Goal: Task Accomplishment & Management: Use online tool/utility

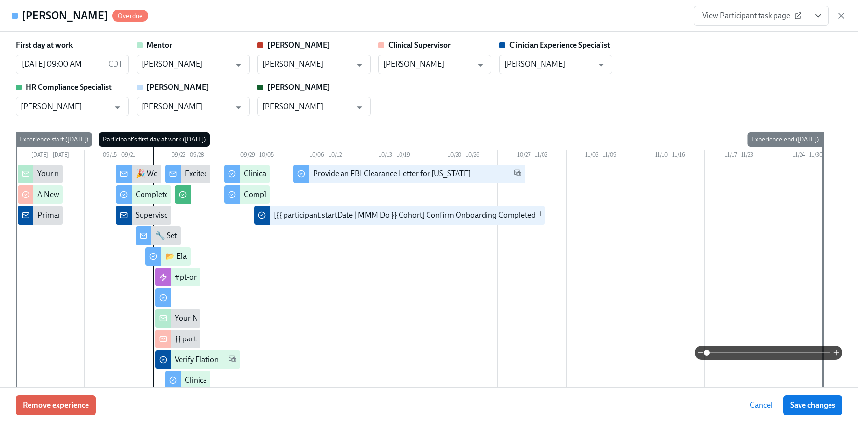
scroll to position [0, 8192]
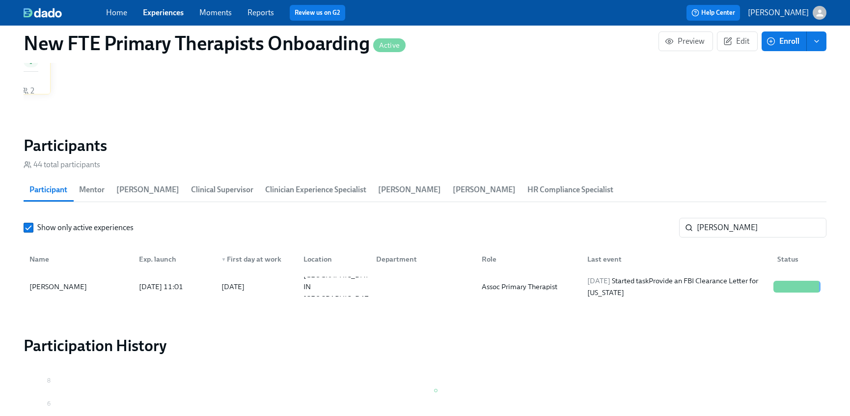
scroll to position [0, 8184]
click at [164, 15] on link "Experiences" at bounding box center [163, 12] width 41 height 9
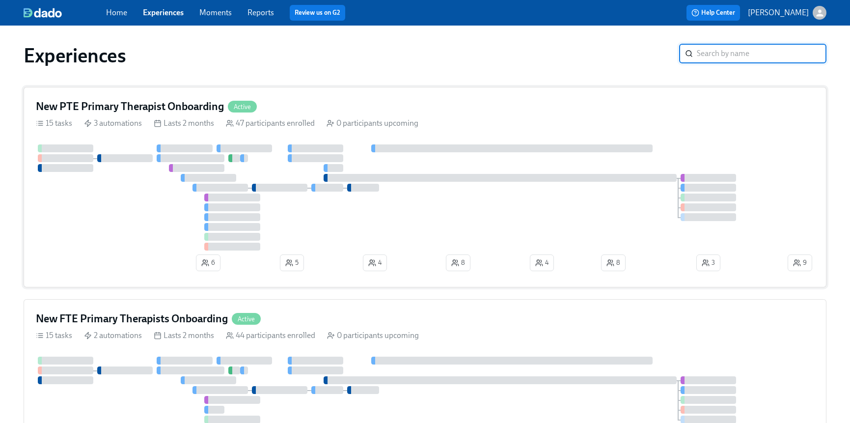
scroll to position [2, 0]
click at [319, 102] on div "New PTE Primary Therapist Onboarding Active" at bounding box center [425, 106] width 779 height 15
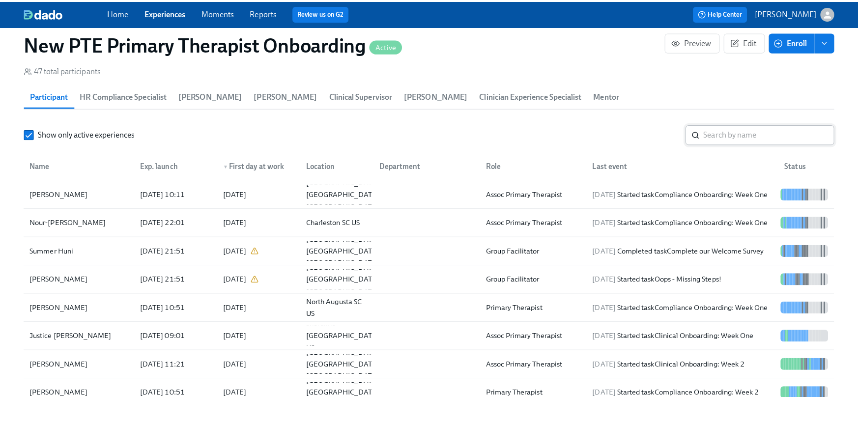
scroll to position [916, 0]
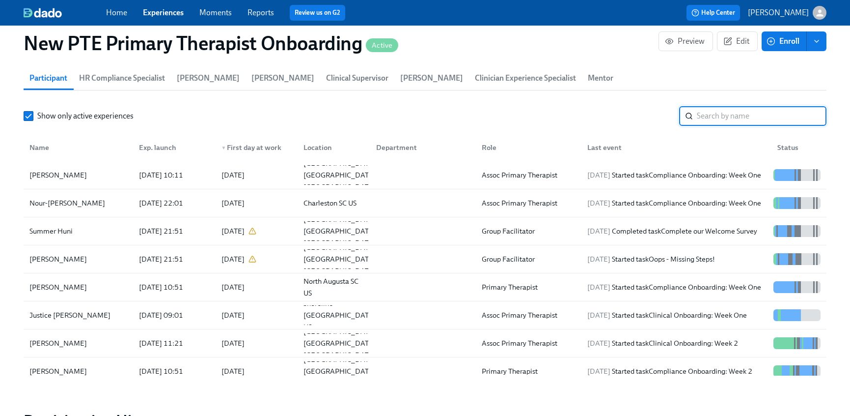
click at [743, 117] on input "search" at bounding box center [762, 116] width 130 height 20
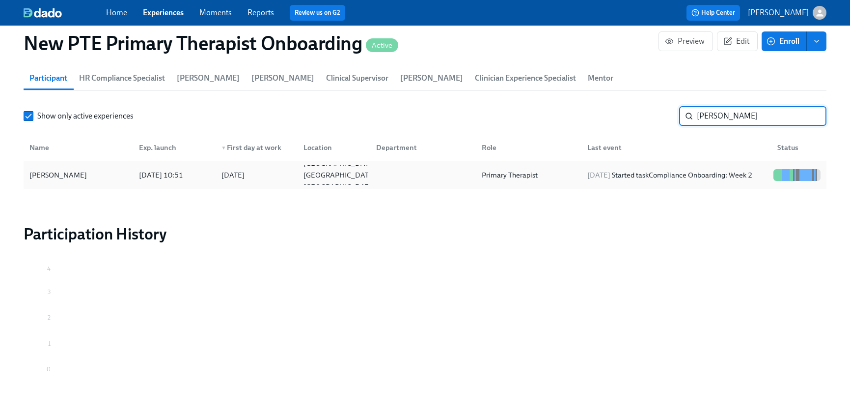
type input "[PERSON_NAME]"
click at [79, 186] on div "[PERSON_NAME] [DATE] 10:51 2025/09/29 [GEOGRAPHIC_DATA] [GEOGRAPHIC_DATA] [GEOG…" at bounding box center [425, 175] width 803 height 28
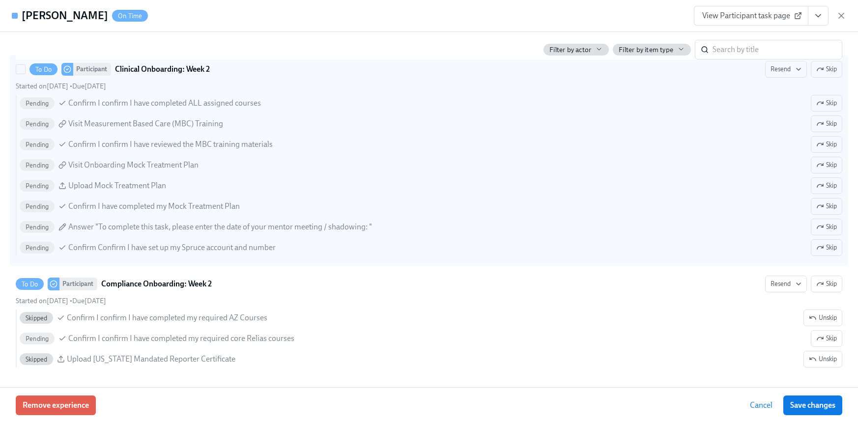
scroll to position [1767, 0]
